Goal: Transaction & Acquisition: Subscribe to service/newsletter

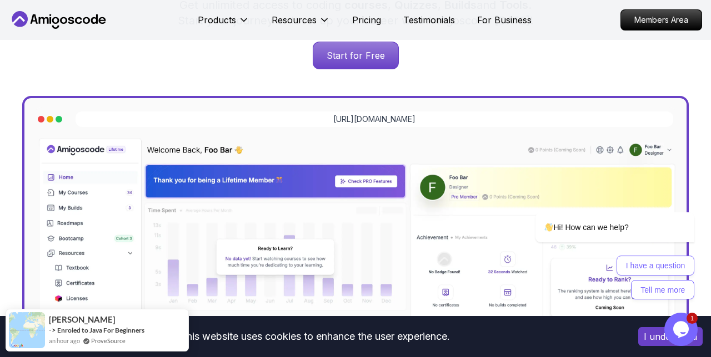
scroll to position [225, 0]
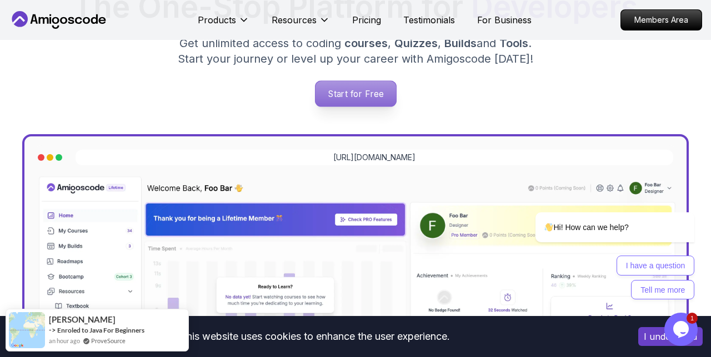
click at [357, 86] on p "Start for Free" at bounding box center [355, 94] width 80 height 26
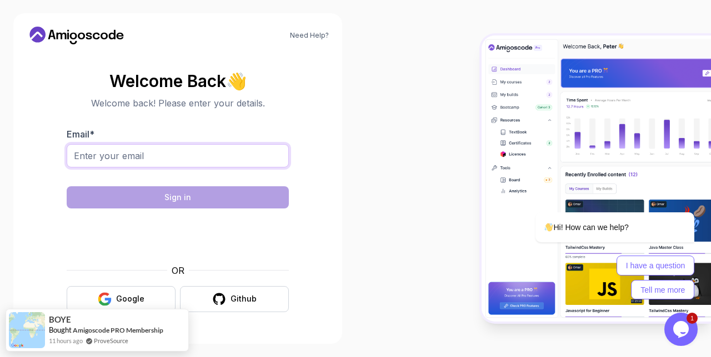
click at [213, 159] on input "Email *" at bounding box center [178, 155] width 222 height 23
click at [167, 294] on button "Google" at bounding box center [121, 299] width 109 height 26
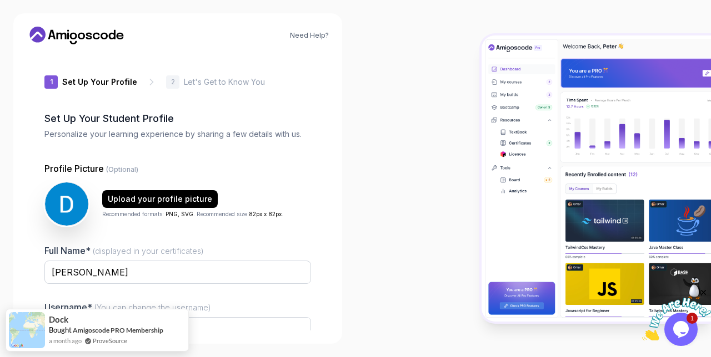
type input "loftybobcate9e3b"
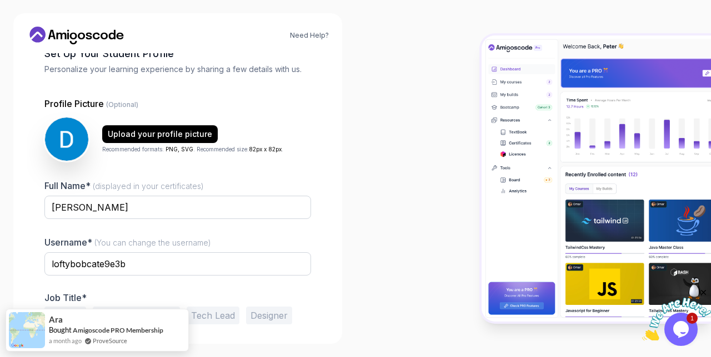
scroll to position [105, 0]
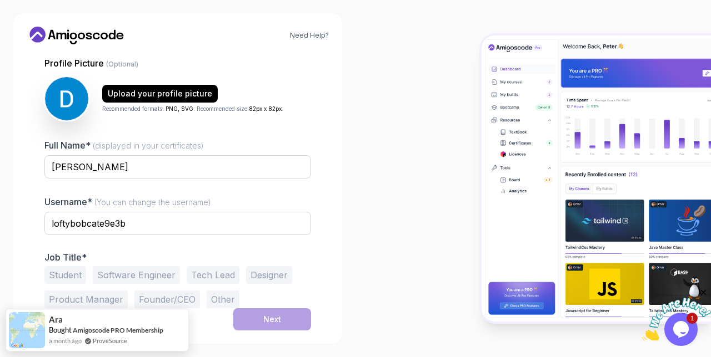
click at [78, 279] on button "Student" at bounding box center [65, 275] width 42 height 18
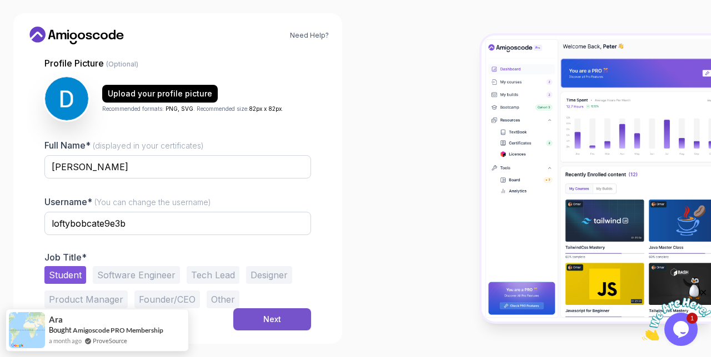
click at [275, 315] on div "Next" at bounding box center [272, 319] width 18 height 11
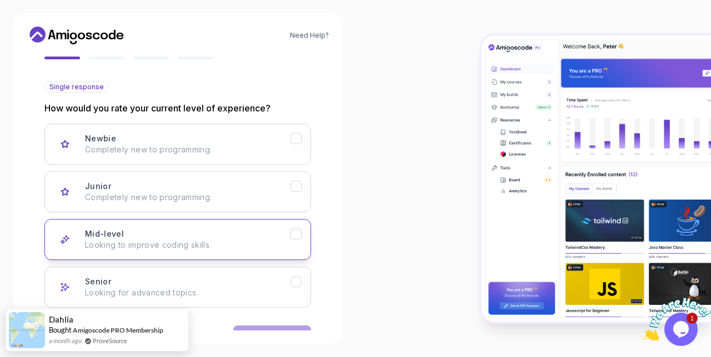
click at [132, 236] on div "Mid-level Looking to improve coding skills." at bounding box center [187, 240] width 205 height 22
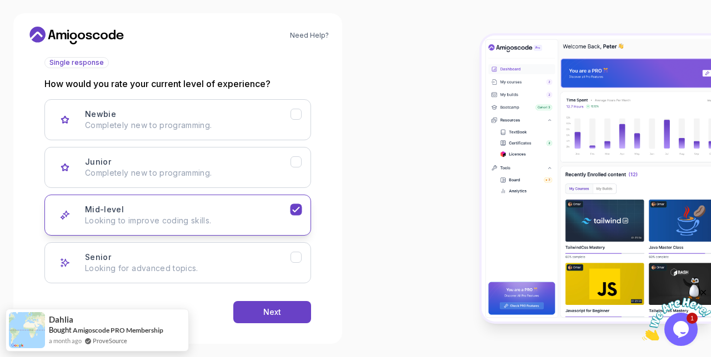
scroll to position [140, 0]
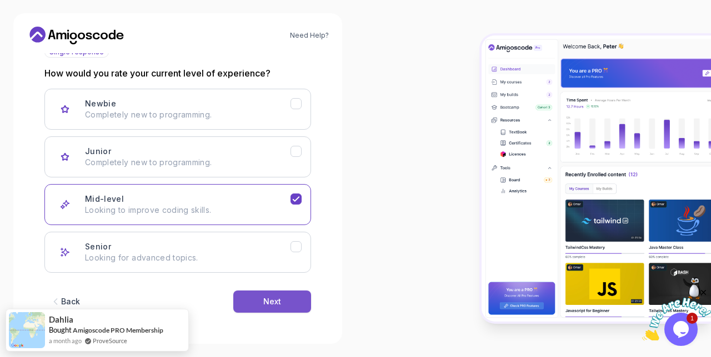
click at [263, 296] on button "Next" at bounding box center [272, 302] width 78 height 22
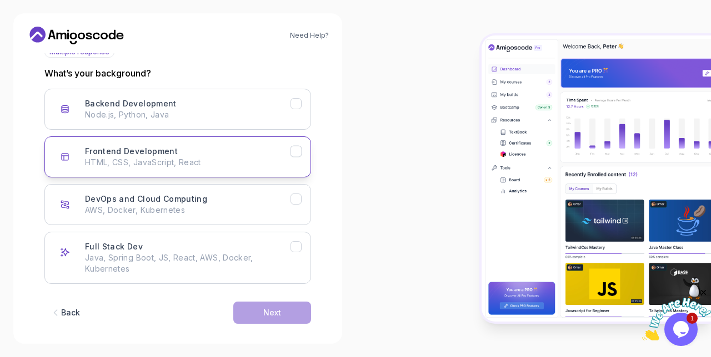
scroll to position [152, 0]
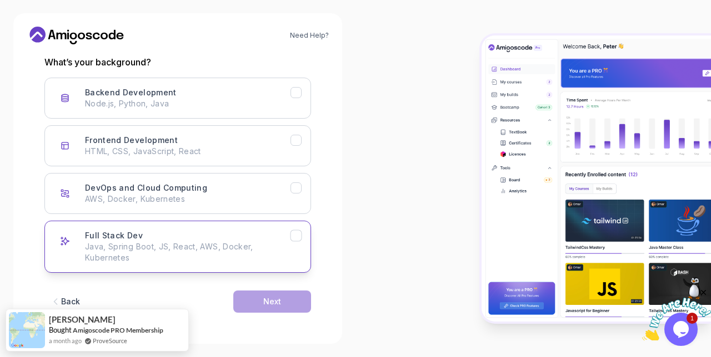
click at [180, 260] on p "Java, Spring Boot, JS, React, AWS, Docker, Kubernetes" at bounding box center [187, 252] width 205 height 22
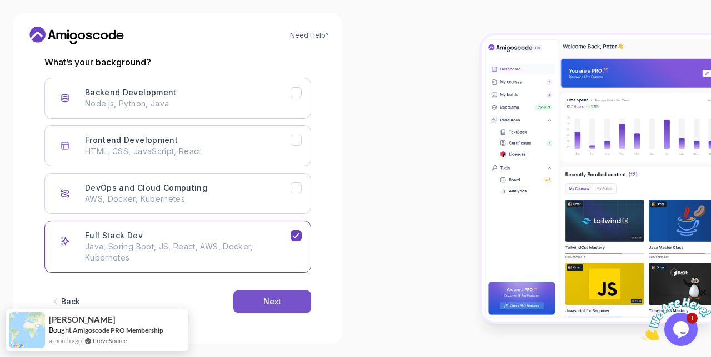
click at [245, 301] on button "Next" at bounding box center [272, 302] width 78 height 22
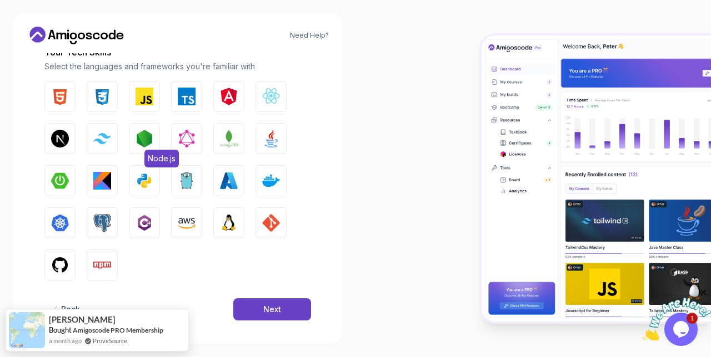
scroll to position [169, 0]
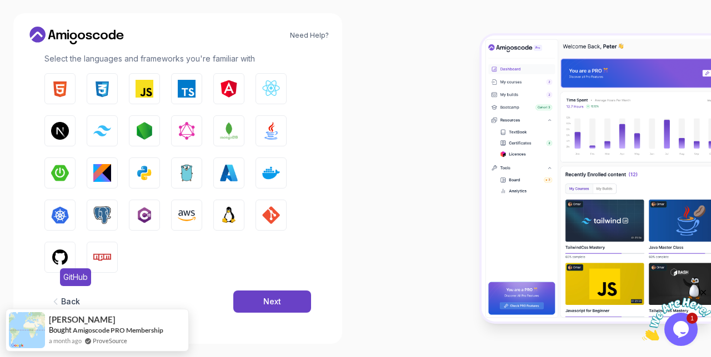
click at [64, 258] on img "button" at bounding box center [60, 258] width 18 height 18
click at [276, 215] on img "button" at bounding box center [271, 216] width 18 height 18
click at [231, 215] on img "button" at bounding box center [229, 216] width 18 height 18
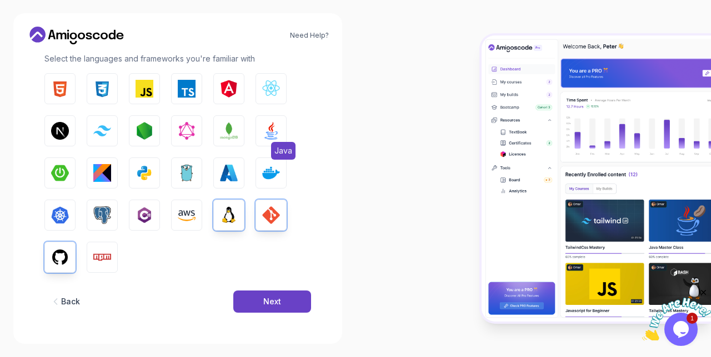
click at [276, 129] on img "button" at bounding box center [271, 131] width 18 height 18
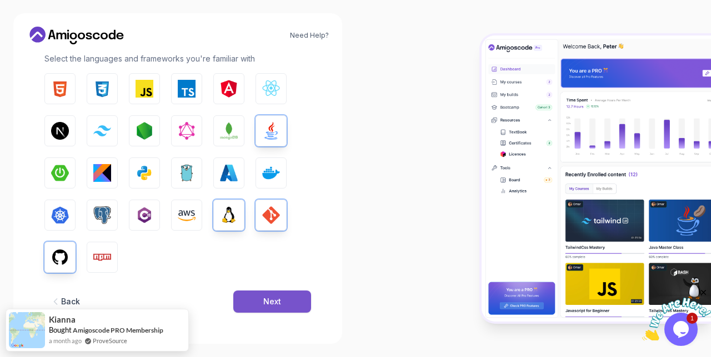
click at [275, 301] on div "Next" at bounding box center [272, 301] width 18 height 11
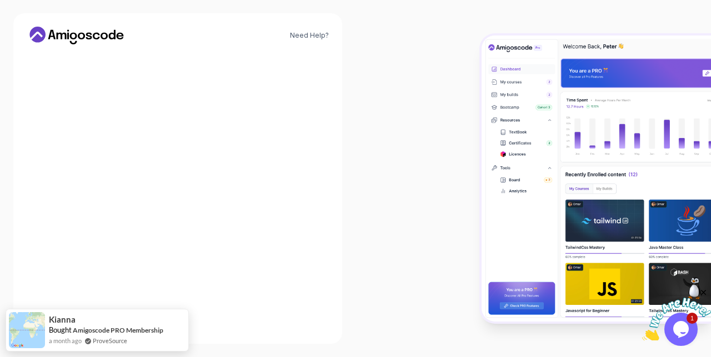
scroll to position [147, 0]
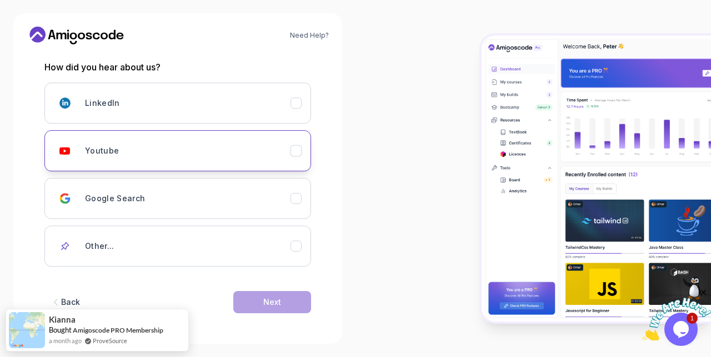
click at [248, 149] on div "Youtube" at bounding box center [187, 151] width 205 height 22
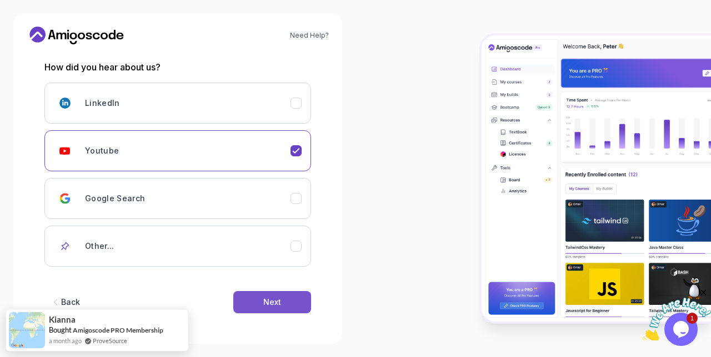
click at [288, 301] on button "Next" at bounding box center [272, 302] width 78 height 22
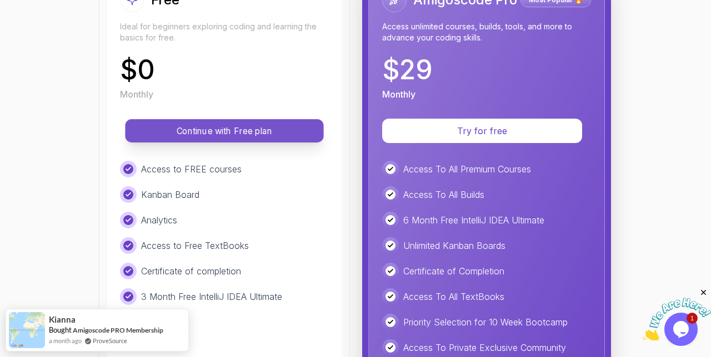
scroll to position [195, 0]
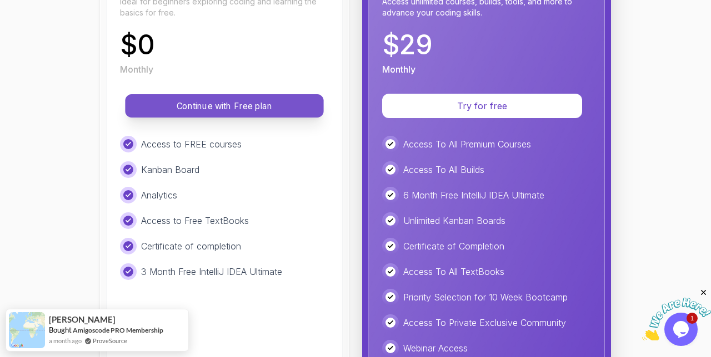
click at [244, 115] on button "Continue with Free plan" at bounding box center [224, 105] width 198 height 23
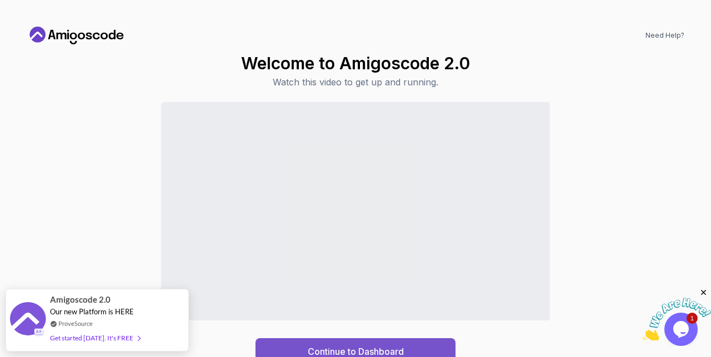
click at [354, 343] on button "Continue to Dashboard" at bounding box center [355, 352] width 200 height 27
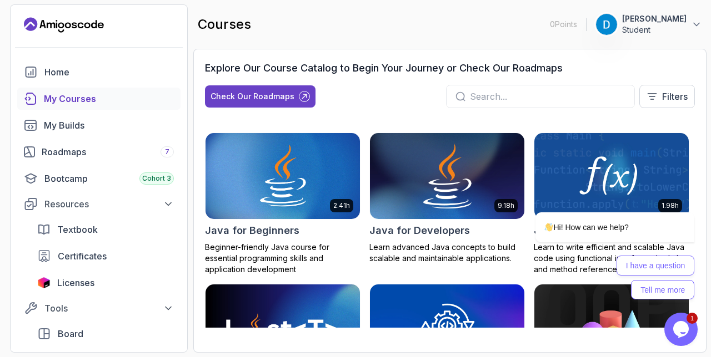
click at [390, 169] on img at bounding box center [447, 176] width 162 height 90
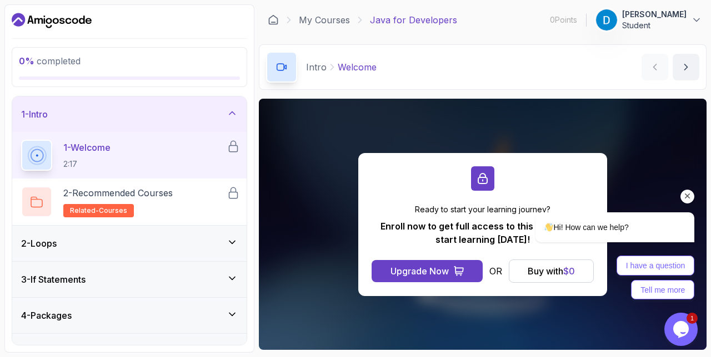
click at [686, 190] on div "Hi! How can we help? I have a question Tell me more" at bounding box center [600, 242] width 188 height 115
click at [689, 200] on icon "Chat attention grabber" at bounding box center [687, 197] width 10 height 10
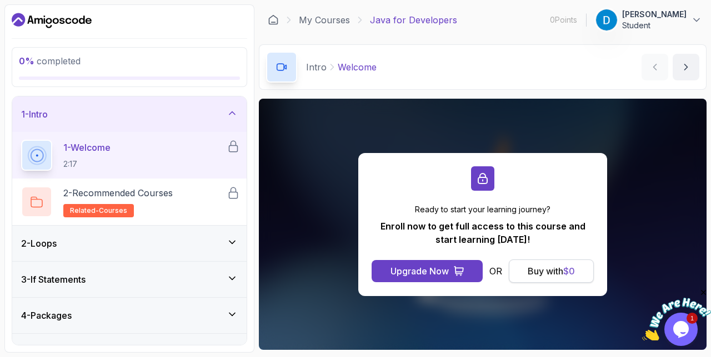
click at [577, 274] on button "Buy with $ 0" at bounding box center [550, 271] width 85 height 23
click at [571, 274] on span "$ 0" at bounding box center [569, 271] width 12 height 11
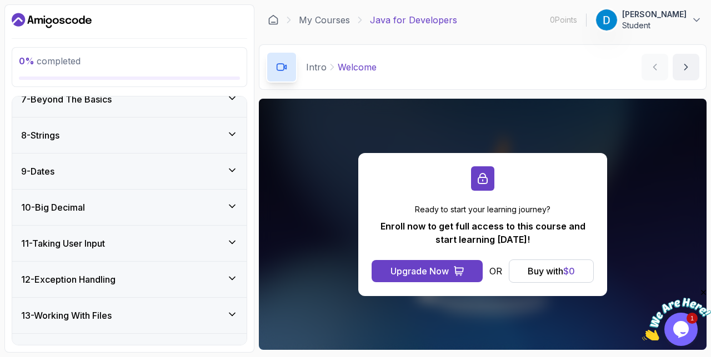
click at [191, 229] on div "11 - Taking User Input" at bounding box center [129, 244] width 234 height 36
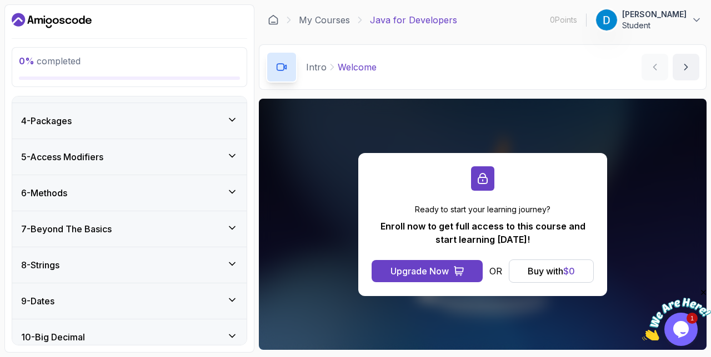
scroll to position [0, 0]
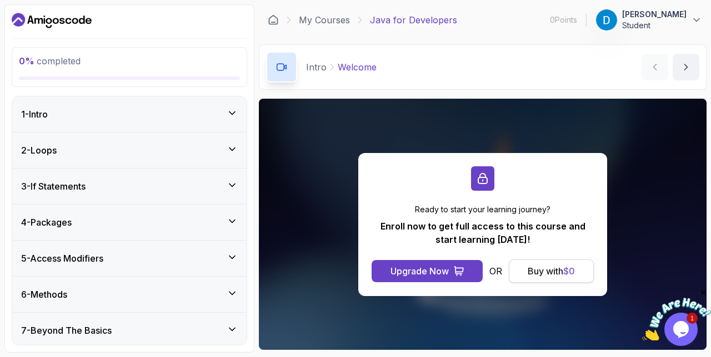
click at [531, 268] on div "Buy with $ 0" at bounding box center [550, 271] width 47 height 13
